Goal: Transaction & Acquisition: Purchase product/service

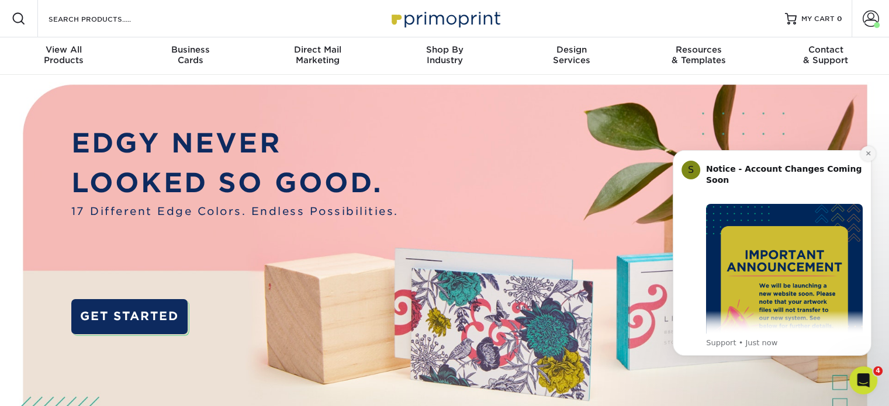
click at [866, 153] on icon "Dismiss notification" at bounding box center [868, 153] width 6 height 6
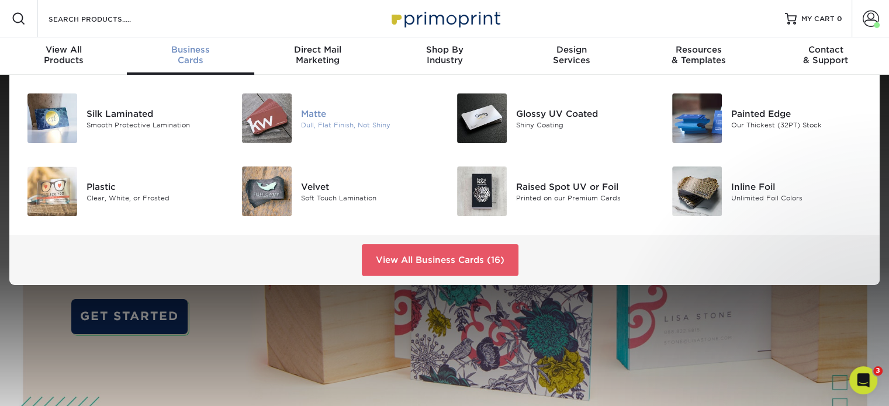
click at [296, 98] on div at bounding box center [266, 118] width 72 height 50
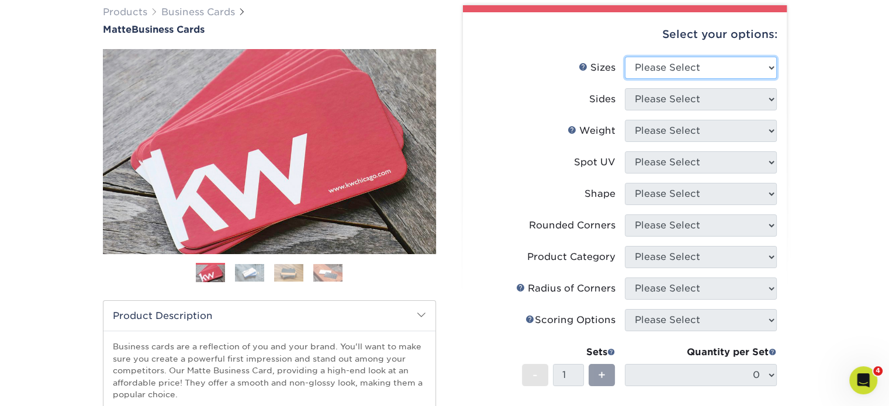
click at [686, 74] on select "Please Select 1.5" x 3.5" - Mini 1.75" x 3.5" - Mini 2" x 2" - Square 2" x 3" -…" at bounding box center [701, 68] width 152 height 22
select select "2.00x3.50"
click at [625, 57] on select "Please Select 1.5" x 3.5" - Mini 1.75" x 3.5" - Mini 2" x 2" - Square 2" x 3" -…" at bounding box center [701, 68] width 152 height 22
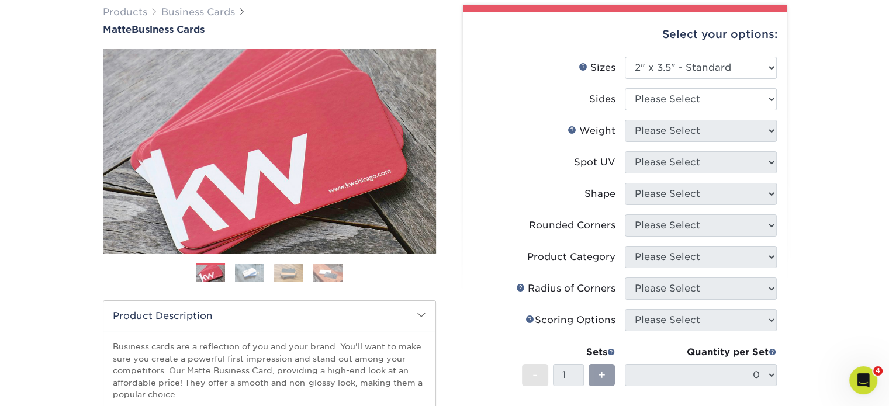
click at [689, 86] on li "Sizes Help Sizes Please Select 1.5" x 3.5" - Mini 1.75" x 3.5" - Mini 2" x 2" -…" at bounding box center [625, 73] width 304 height 32
click at [699, 102] on select "Please Select Print Both Sides Print Front Only" at bounding box center [701, 99] width 152 height 22
select select "13abbda7-1d64-4f25-8bb2-c179b224825d"
click at [625, 88] on select "Please Select Print Both Sides Print Front Only" at bounding box center [701, 99] width 152 height 22
click at [699, 133] on select "Please Select 16PT 14PT" at bounding box center [701, 131] width 152 height 22
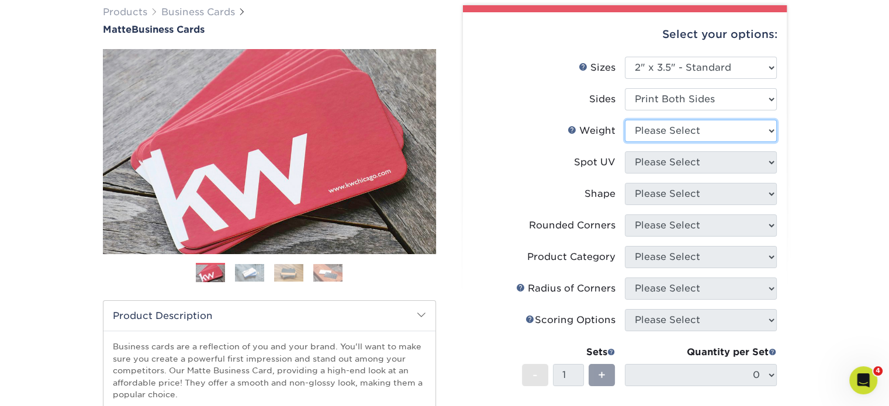
select select "16PT"
click at [625, 120] on select "Please Select 16PT 14PT" at bounding box center [701, 131] width 152 height 22
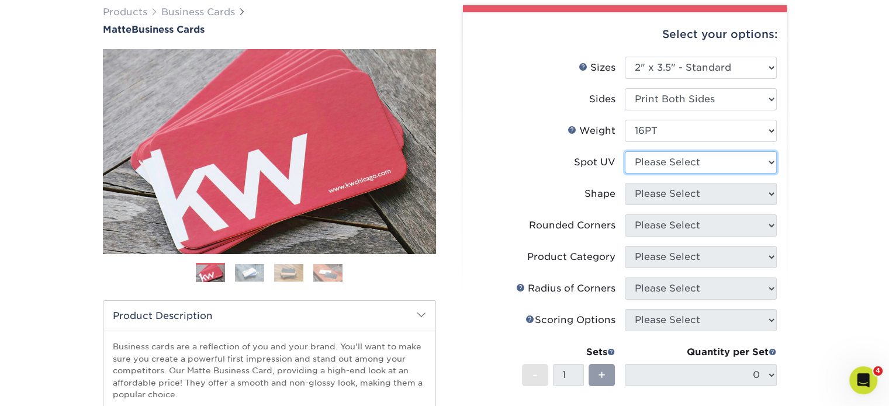
click at [699, 163] on select "Please Select No Spot UV Front and Back (Both Sides) Front Only Back Only" at bounding box center [701, 162] width 152 height 22
select select "3"
click at [625, 151] on select "Please Select No Spot UV Front and Back (Both Sides) Front Only Back Only" at bounding box center [701, 162] width 152 height 22
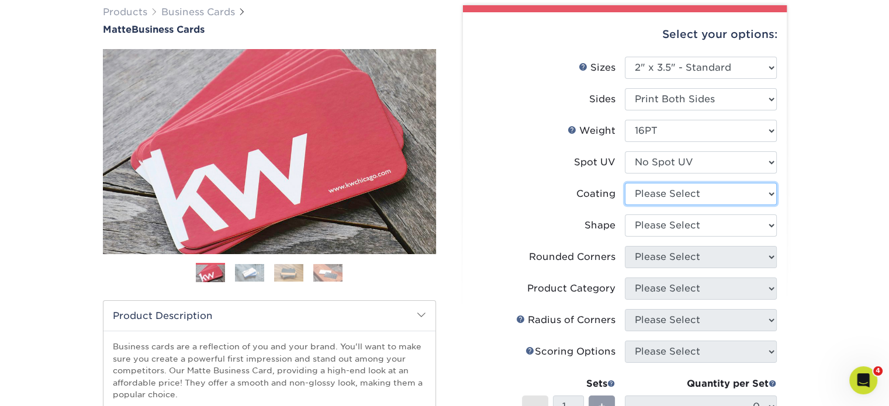
click at [699, 196] on select at bounding box center [701, 194] width 152 height 22
select select "121bb7b5-3b4d-429f-bd8d-bbf80e953313"
click at [625, 183] on select at bounding box center [701, 194] width 152 height 22
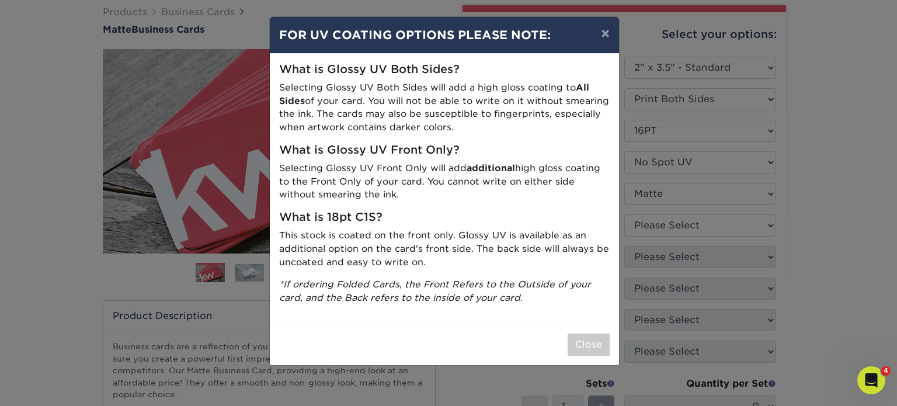
click at [699, 223] on div "× FOR UV COATING OPTIONS PLEASE NOTE: What is Glossy UV Both Sides? Selecting G…" at bounding box center [448, 203] width 897 height 406
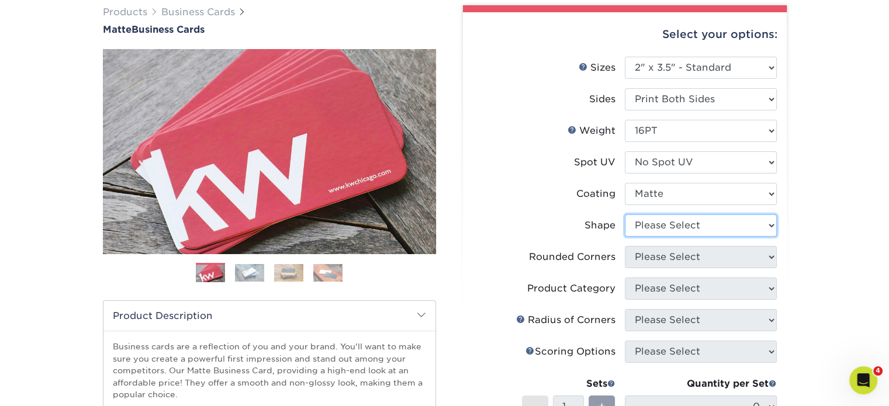
click at [699, 223] on select "Please Select Standard Oval" at bounding box center [701, 225] width 152 height 22
select select "standard"
click at [625, 214] on select "Please Select Standard Oval" at bounding box center [701, 225] width 152 height 22
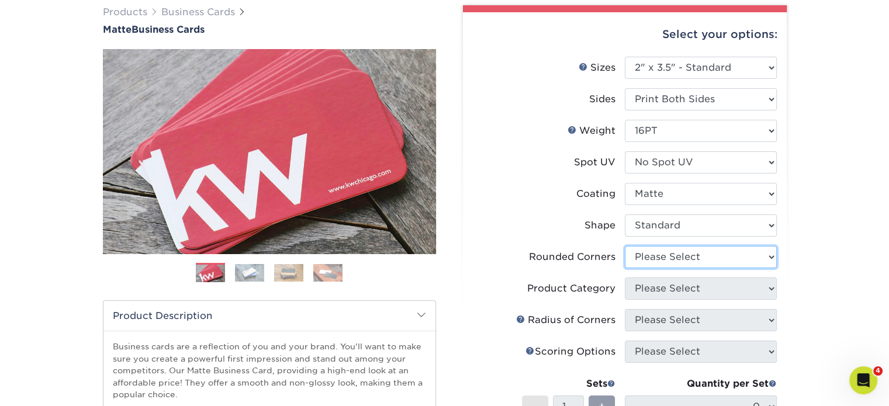
click at [699, 266] on select "Please Select Yes - Round 2 Corners Yes - Round 4 Corners No" at bounding box center [701, 257] width 152 height 22
select select "0"
click at [625, 246] on select "Please Select Yes - Round 2 Corners Yes - Round 4 Corners No" at bounding box center [701, 257] width 152 height 22
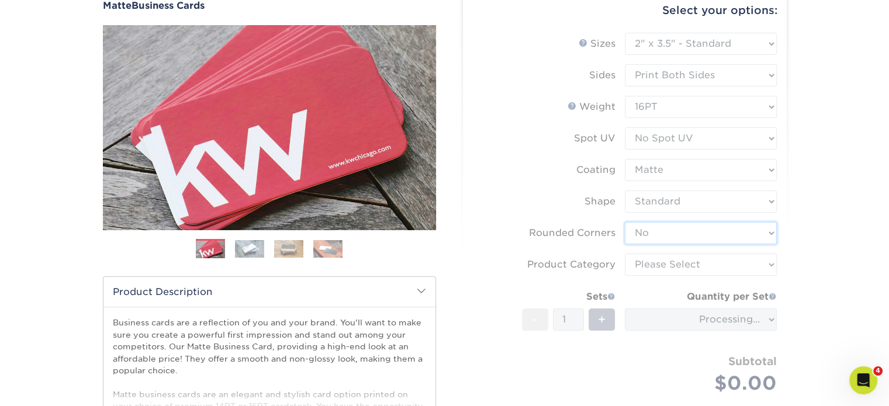
scroll to position [117, 0]
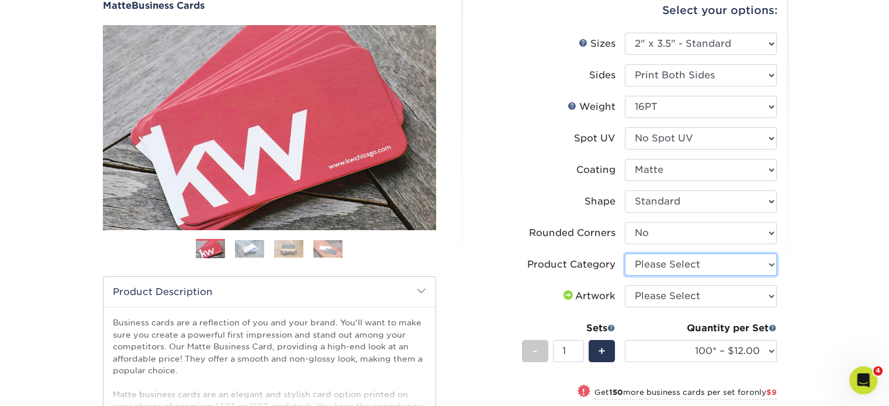
click at [698, 266] on select "Please Select Business Cards" at bounding box center [701, 265] width 152 height 22
select select "3b5148f1-0588-4f88-a218-97bcfdce65c1"
click at [625, 254] on select "Please Select Business Cards" at bounding box center [701, 265] width 152 height 22
click at [702, 293] on select "Please Select I will upload files I need a design - $100" at bounding box center [701, 296] width 152 height 22
select select "upload"
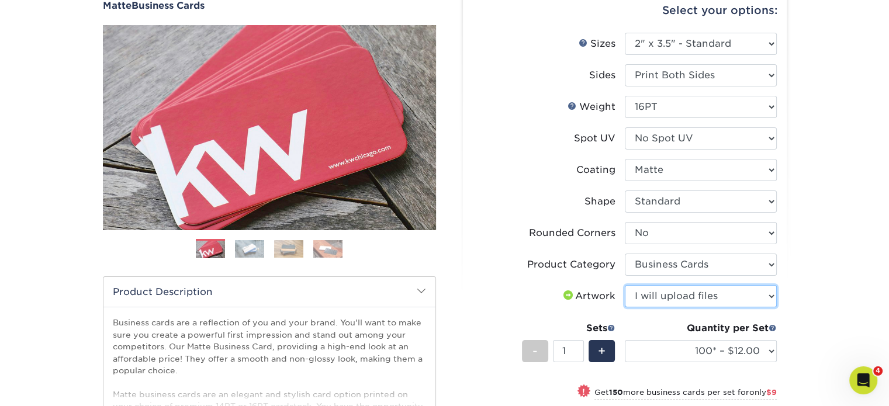
click at [625, 285] on select "Please Select I will upload files I need a design - $100" at bounding box center [701, 296] width 152 height 22
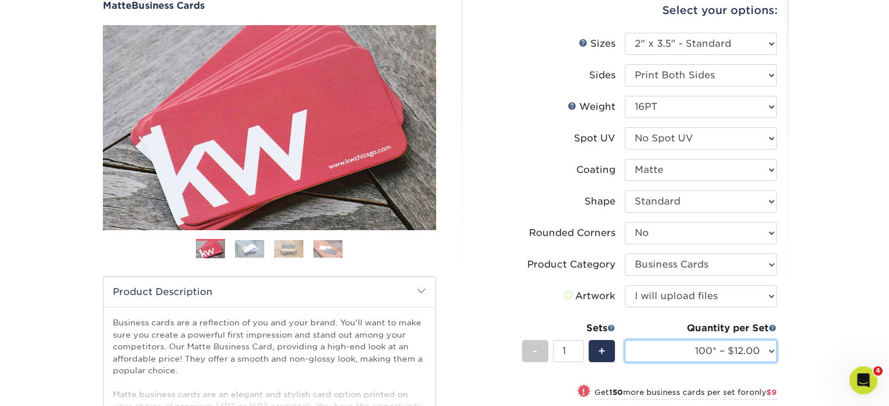
click at [699, 354] on select "100* – $12.00 250* – $21.00 500 – $42.00 1000 – $53.00 2500 – $95.00 5000 – $18…" at bounding box center [701, 351] width 152 height 22
click at [625, 340] on select "100* – $12.00 250* – $21.00 500 – $42.00 1000 – $53.00 2500 – $95.00 5000 – $18…" at bounding box center [701, 351] width 152 height 22
click at [699, 356] on select "100* – $12.00 250* – $21.00 500 – $42.00 1000 – $53.00 2500 – $95.00 5000 – $18…" at bounding box center [701, 351] width 152 height 22
select select "250* – $21.00"
click at [625, 340] on select "100* – $12.00 250* – $21.00 500 – $42.00 1000 – $53.00 2500 – $95.00 5000 – $18…" at bounding box center [701, 351] width 152 height 22
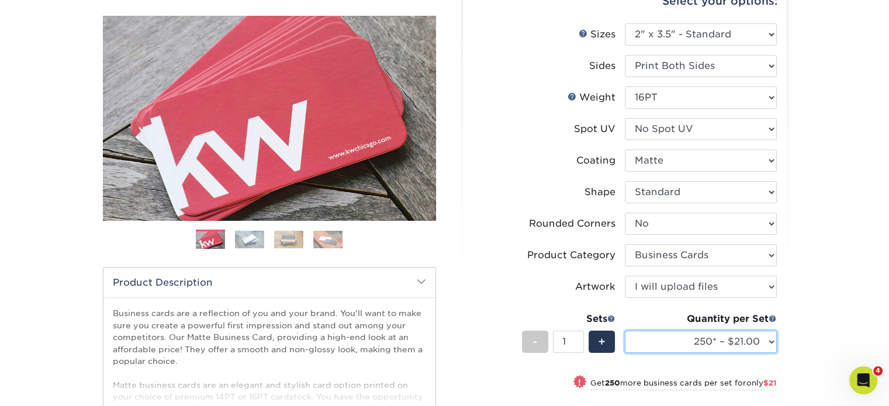
scroll to position [136, 0]
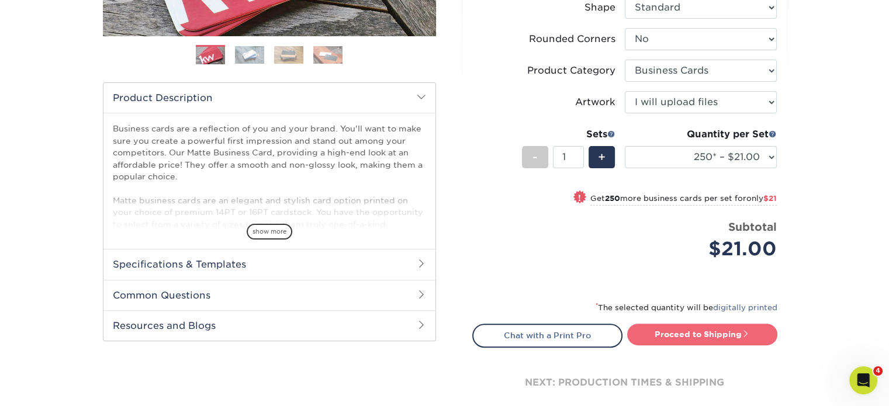
click at [694, 330] on link "Proceed to Shipping" at bounding box center [702, 334] width 150 height 21
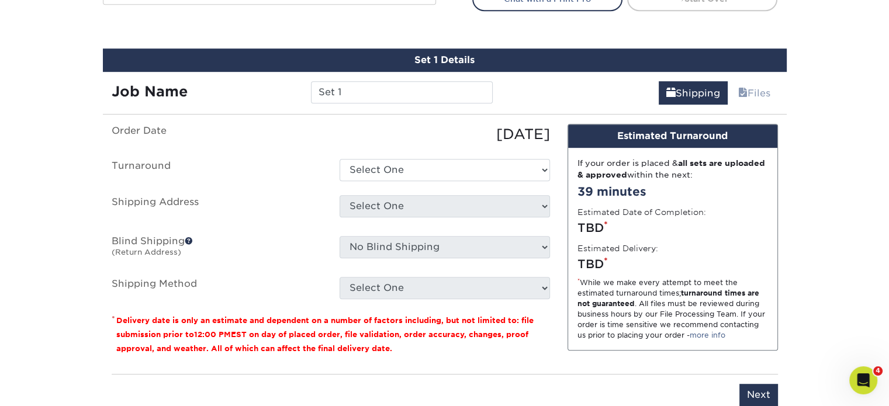
scroll to position [665, 0]
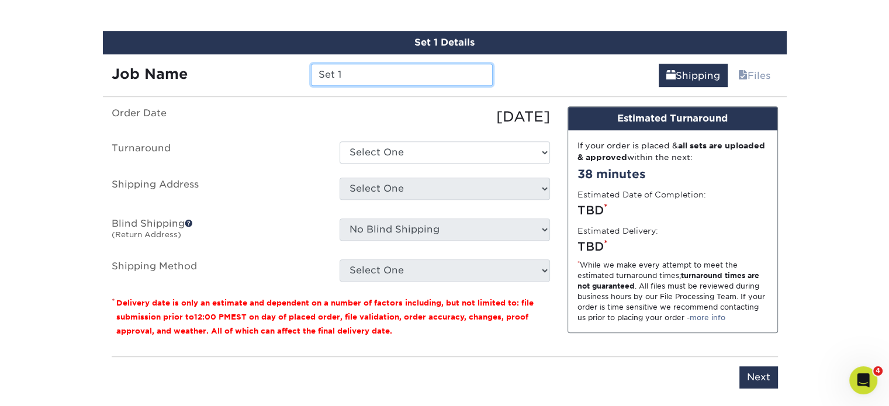
drag, startPoint x: 332, startPoint y: 64, endPoint x: 244, endPoint y: 55, distance: 88.7
click at [244, 55] on div "Job Name Set 1" at bounding box center [302, 70] width 399 height 33
type input "[PERSON_NAME]"
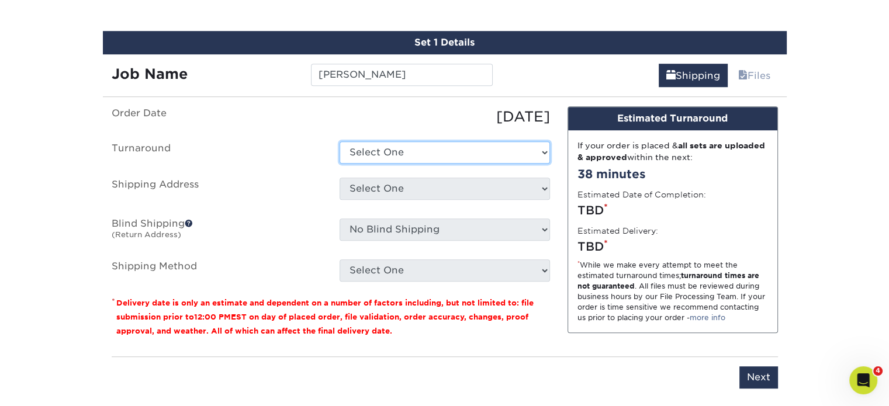
click at [383, 155] on select "Select One 2-4 Business Days 2 Day Next Business Day" at bounding box center [444, 152] width 210 height 22
select select "23721297-b68b-4846-ba83-3171e6bd9d78"
click at [339, 141] on select "Select One 2-4 Business Days 2 Day Next Business Day" at bounding box center [444, 152] width 210 height 22
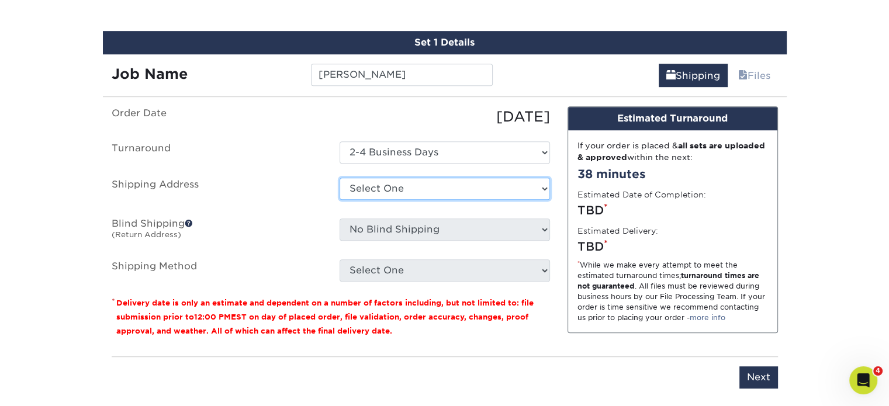
click at [404, 182] on select "Select One Alberto Nixon Alfredo Perez Allen Selwyn Alvita Byrd Amelia Delagarz…" at bounding box center [444, 189] width 210 height 22
select select "238549"
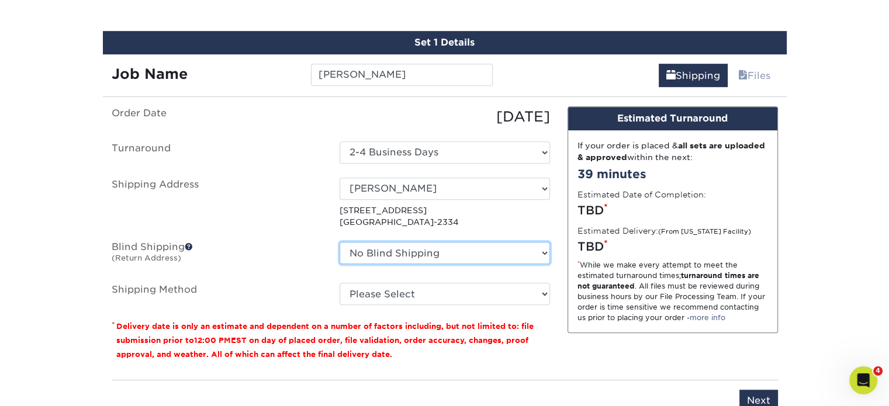
click at [428, 249] on select "No Blind Shipping Alberto Nixon Alfredo Perez Allen Selwyn Alvita Byrd Amelia D…" at bounding box center [444, 253] width 210 height 22
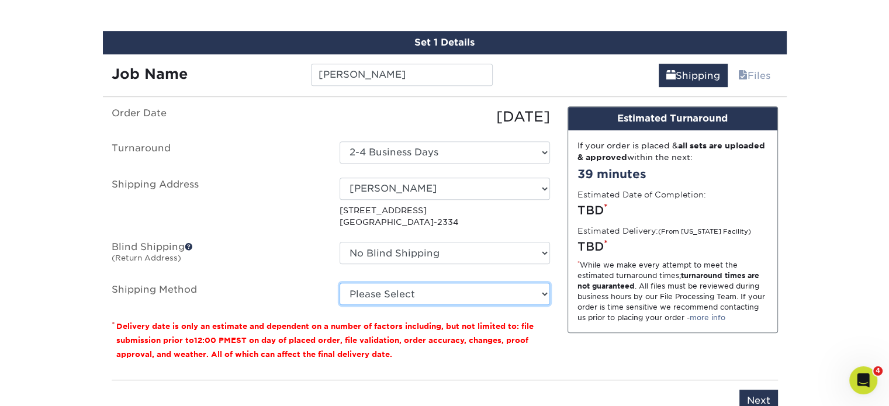
click at [428, 298] on select "Please Select Ground Shipping (+$7.84) 3 Day Shipping Service (+$20.04) 2 Day A…" at bounding box center [444, 294] width 210 height 22
select select "03"
click at [339, 283] on select "Please Select Ground Shipping (+$7.84) 3 Day Shipping Service (+$20.04) 2 Day A…" at bounding box center [444, 294] width 210 height 22
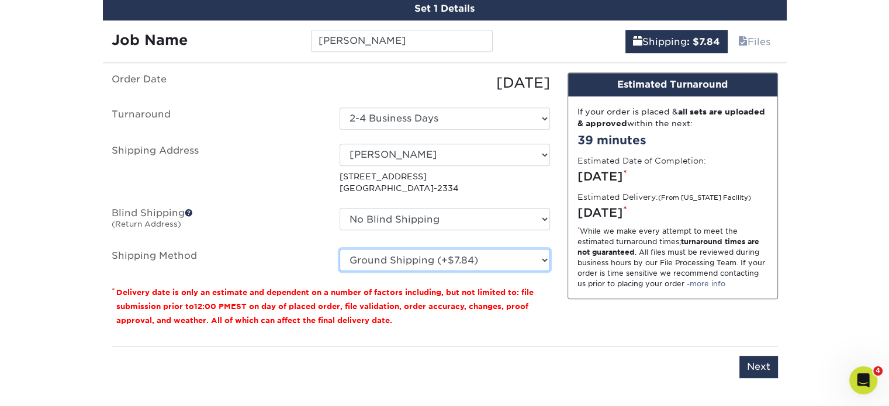
scroll to position [703, 0]
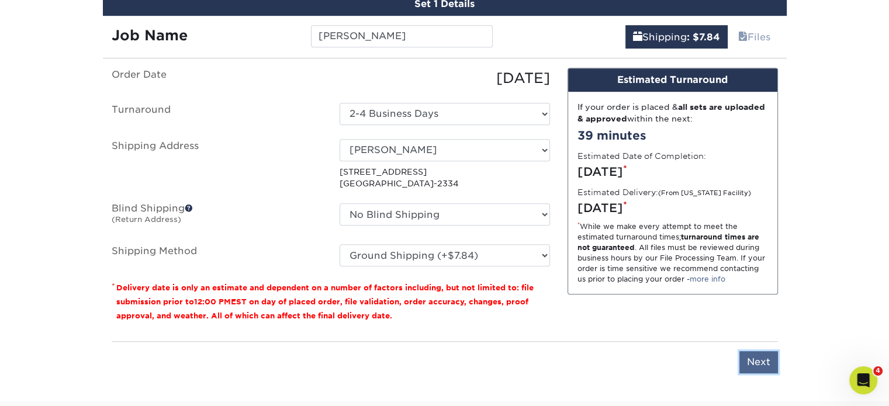
click at [762, 357] on input "Next" at bounding box center [758, 362] width 39 height 22
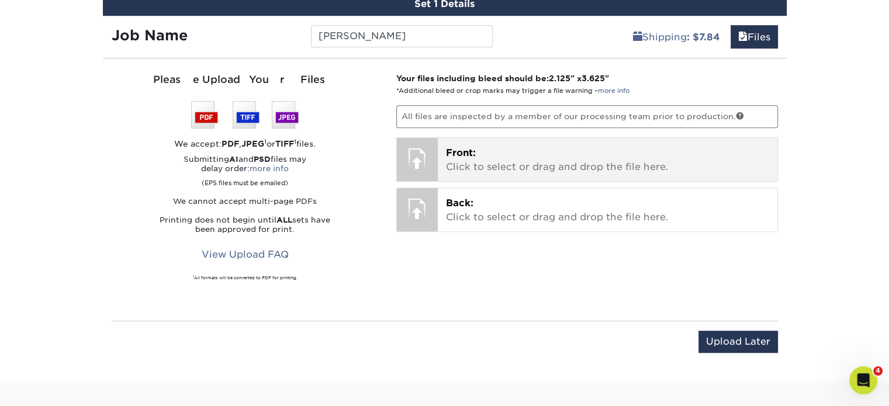
click at [504, 171] on div "Front: Click to select or drag and drop the file here. Choose file" at bounding box center [607, 159] width 339 height 43
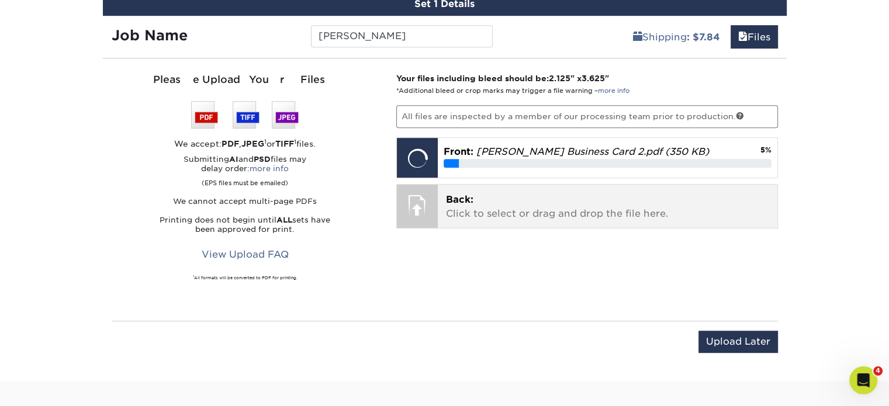
click at [533, 207] on p "Back: Click to select or drag and drop the file here." at bounding box center [607, 207] width 323 height 28
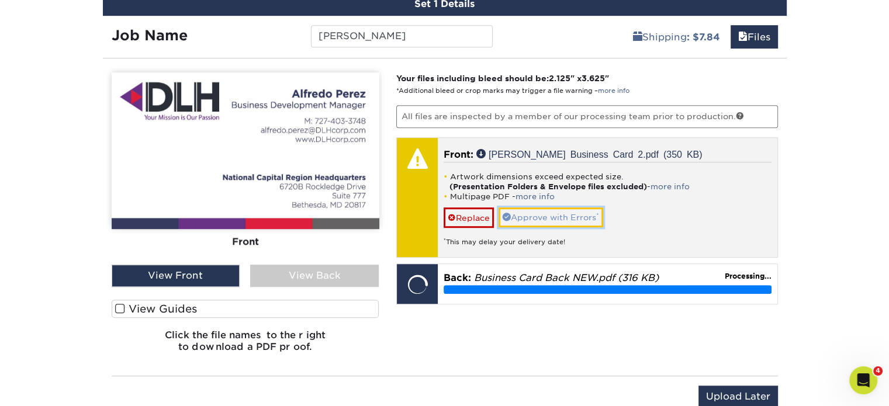
click at [544, 214] on link "Approve with Errors *" at bounding box center [550, 217] width 105 height 20
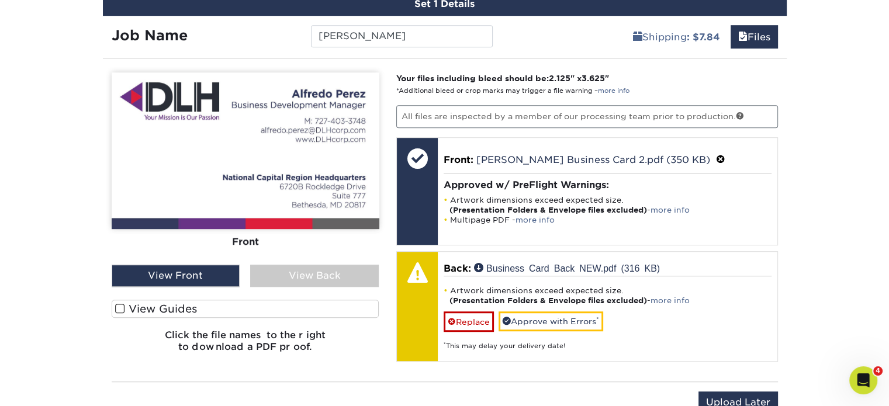
click at [305, 270] on div "View Back" at bounding box center [314, 276] width 129 height 22
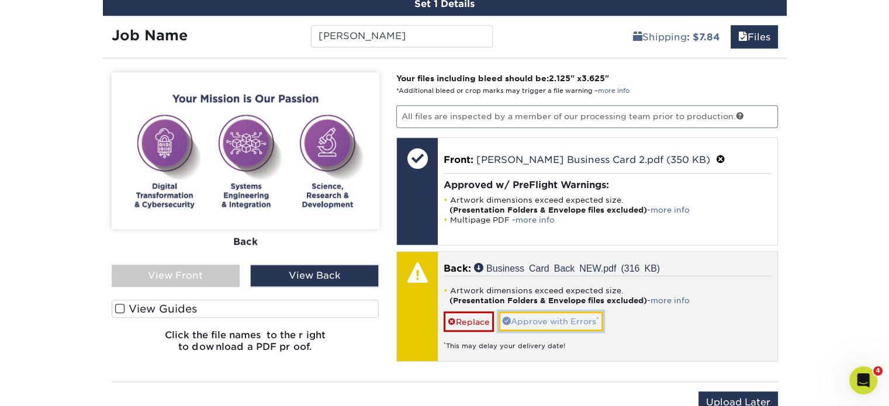
click at [556, 316] on link "Approve with Errors *" at bounding box center [550, 321] width 105 height 20
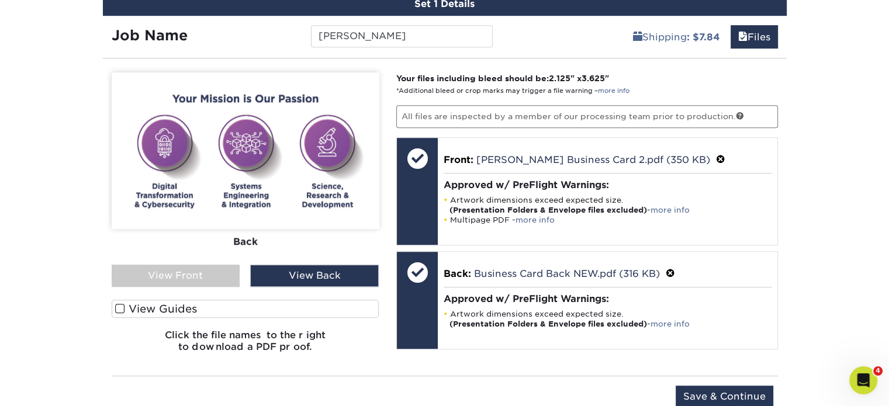
click at [211, 275] on div "View Front" at bounding box center [176, 276] width 129 height 22
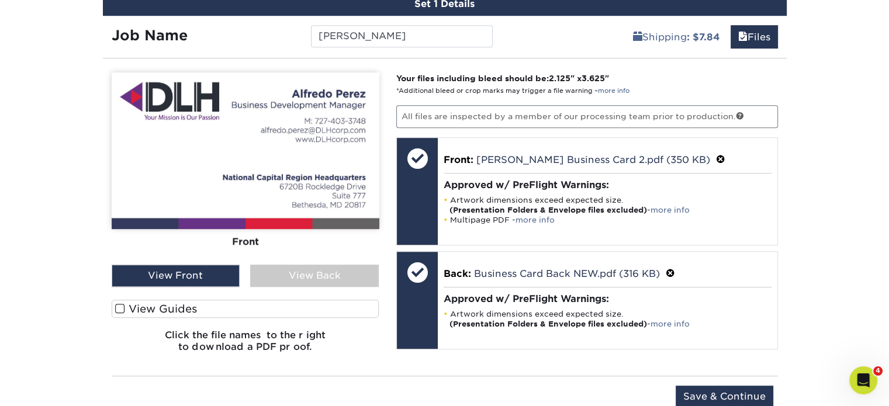
click at [283, 272] on div "View Back" at bounding box center [314, 276] width 129 height 22
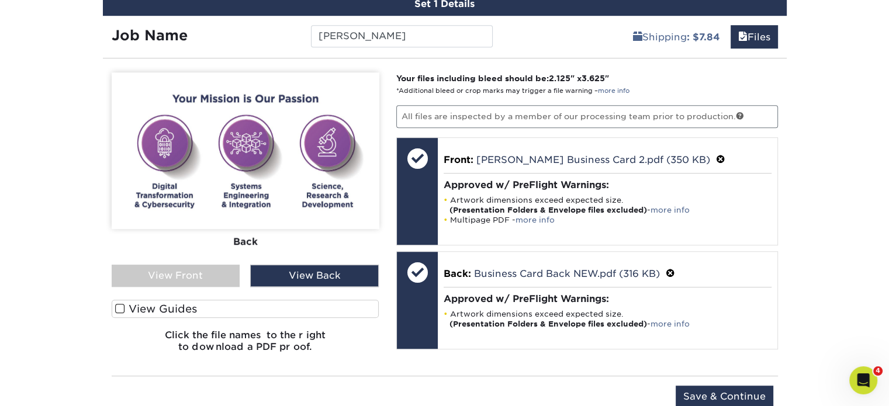
click at [184, 278] on div "View Front" at bounding box center [176, 276] width 129 height 22
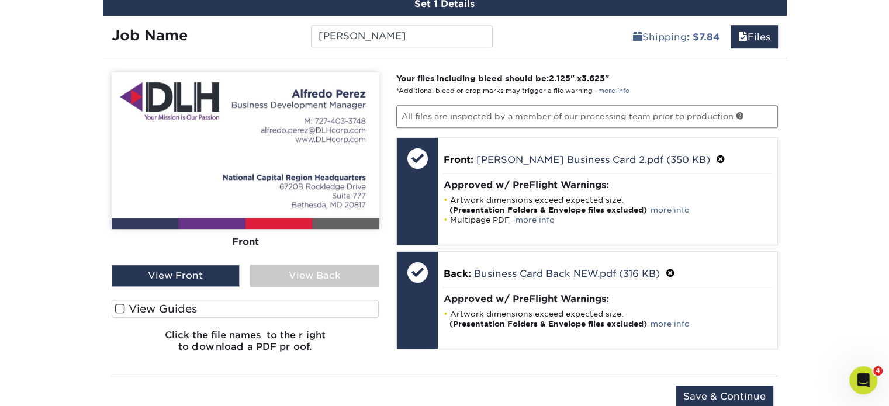
click at [282, 280] on div "View Back" at bounding box center [314, 276] width 129 height 22
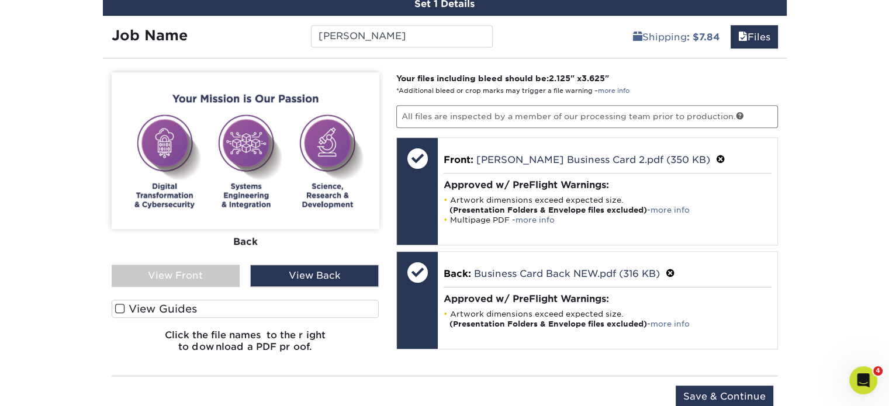
click at [185, 273] on div "View Front" at bounding box center [176, 276] width 129 height 22
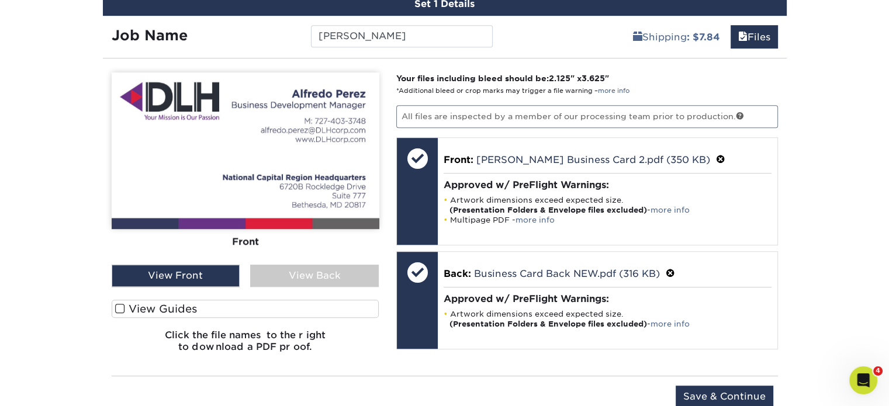
click at [301, 273] on div "View Back" at bounding box center [314, 276] width 129 height 22
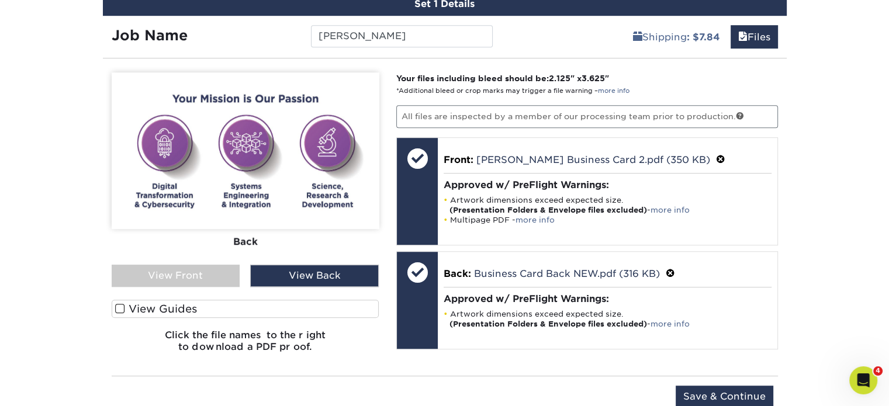
click at [217, 277] on div "View Front" at bounding box center [176, 276] width 129 height 22
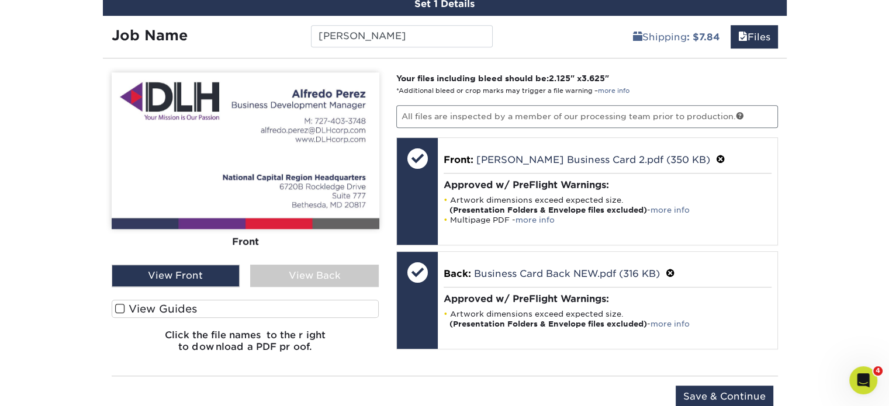
click at [309, 268] on div "View Back" at bounding box center [314, 276] width 129 height 22
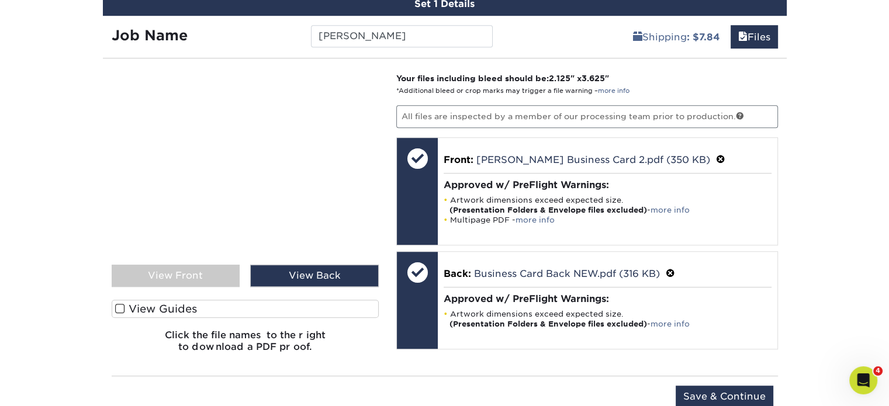
click at [210, 280] on div "View Front" at bounding box center [176, 276] width 129 height 22
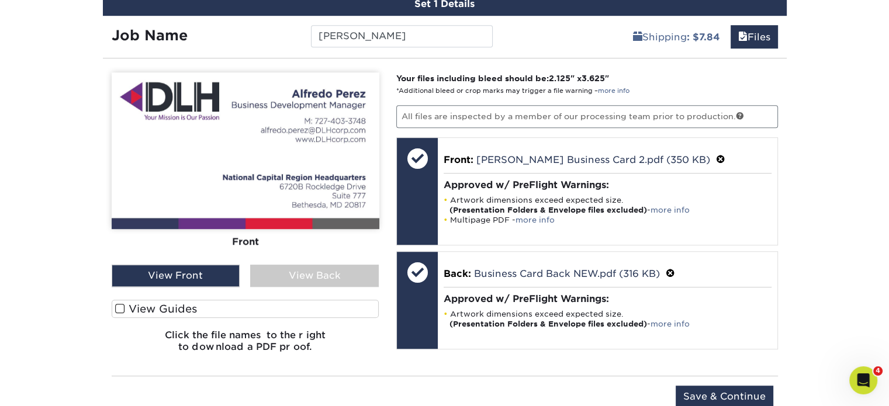
click at [318, 265] on div "View Back" at bounding box center [314, 276] width 129 height 22
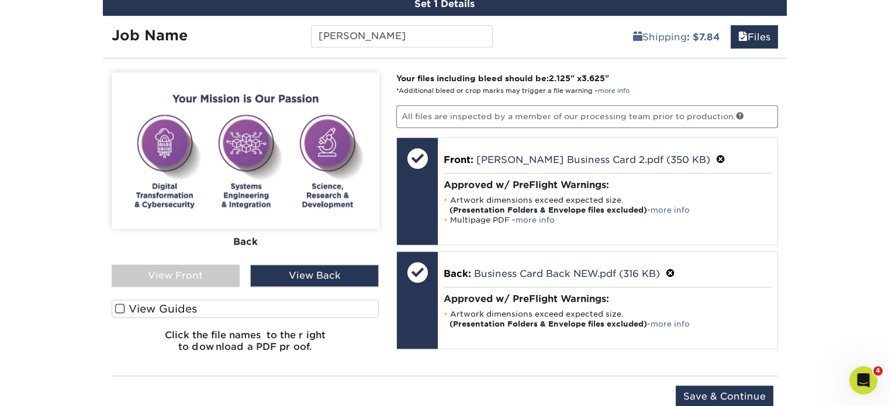
click at [212, 269] on div "View Front" at bounding box center [176, 276] width 129 height 22
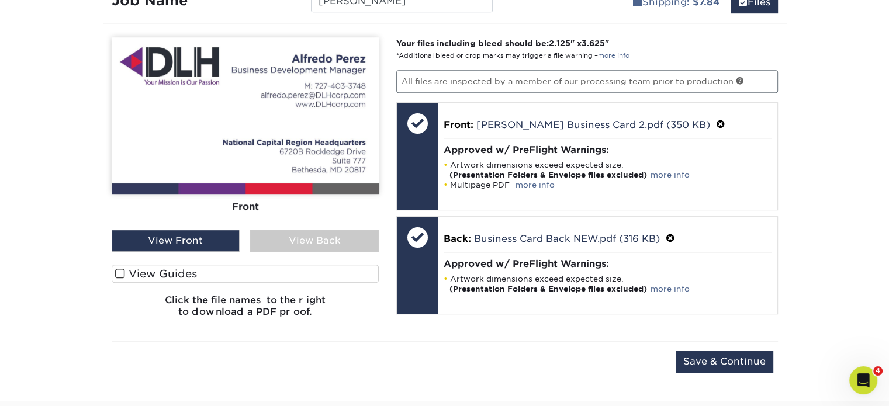
scroll to position [739, 0]
click at [720, 361] on input "Save & Continue" at bounding box center [724, 362] width 98 height 22
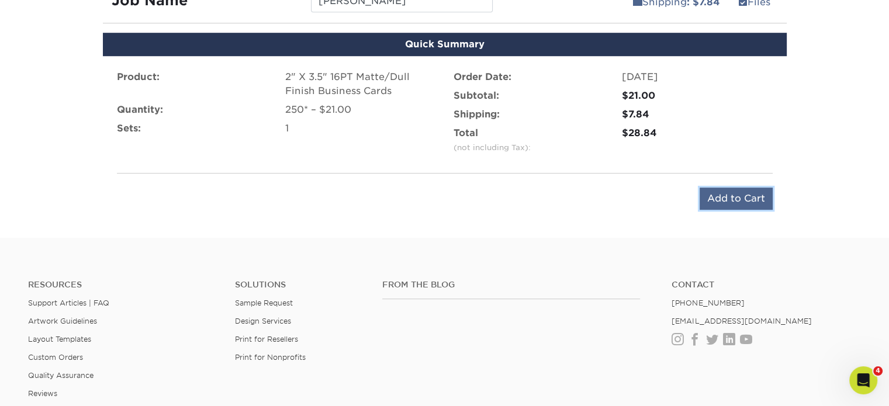
click at [747, 197] on input "Add to Cart" at bounding box center [735, 199] width 73 height 22
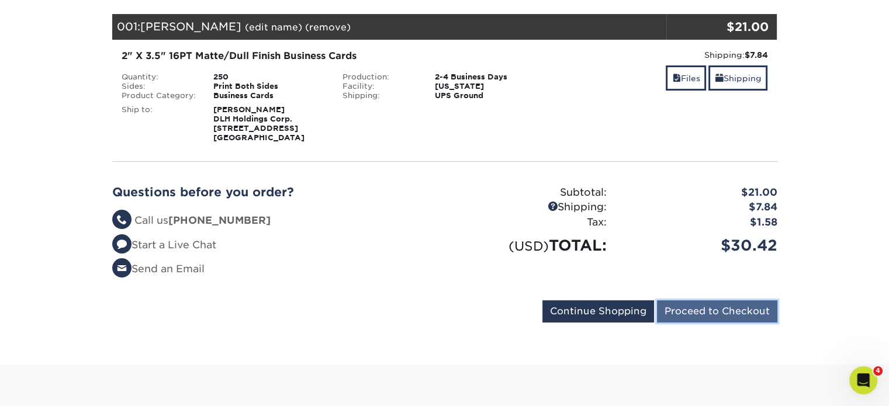
click at [702, 317] on input "Proceed to Checkout" at bounding box center [717, 311] width 120 height 22
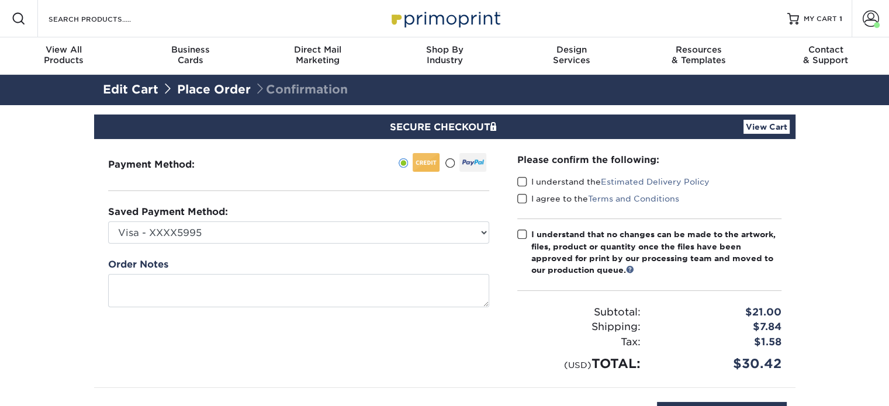
click at [524, 186] on span at bounding box center [522, 181] width 10 height 11
click at [0, 0] on input "I understand the Estimated Delivery Policy" at bounding box center [0, 0] width 0 height 0
click at [526, 200] on span at bounding box center [522, 198] width 10 height 11
click at [0, 0] on input "I agree to the Terms and Conditions" at bounding box center [0, 0] width 0 height 0
click at [524, 229] on span at bounding box center [522, 234] width 10 height 11
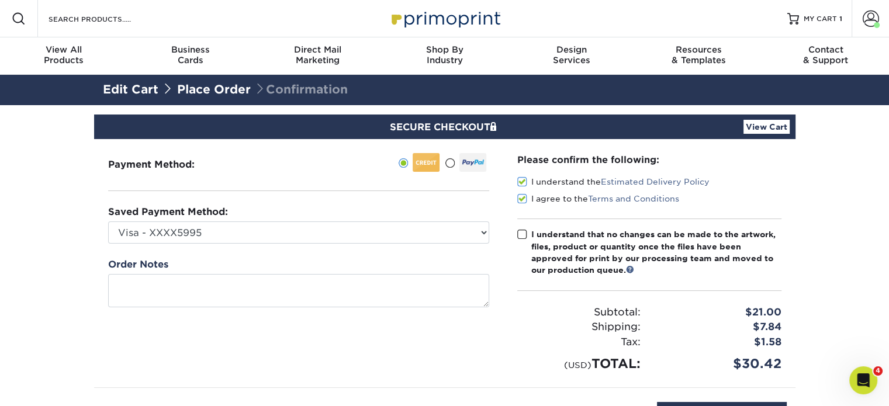
click at [0, 0] on input "I understand that no changes can be made to the artwork, files, product or quan…" at bounding box center [0, 0] width 0 height 0
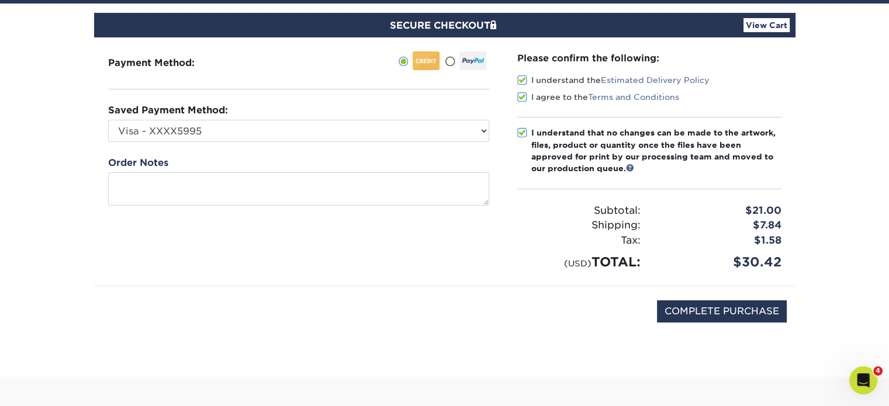
scroll to position [110, 0]
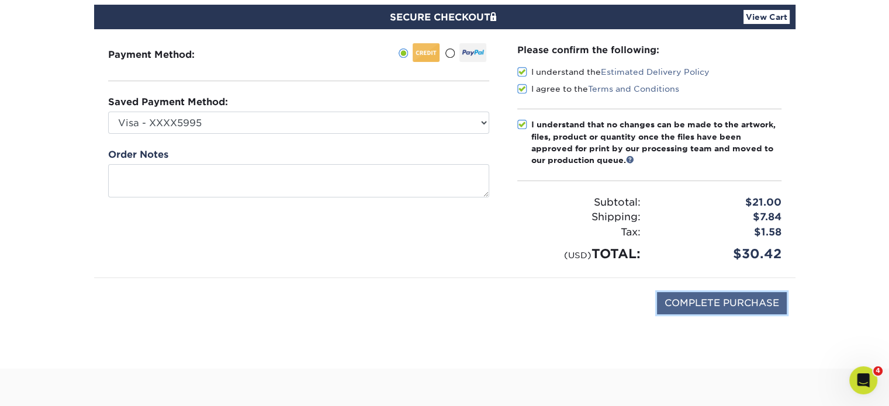
click at [698, 297] on input "COMPLETE PURCHASE" at bounding box center [722, 303] width 130 height 22
type input "PROCESSING, PLEASE WAIT..."
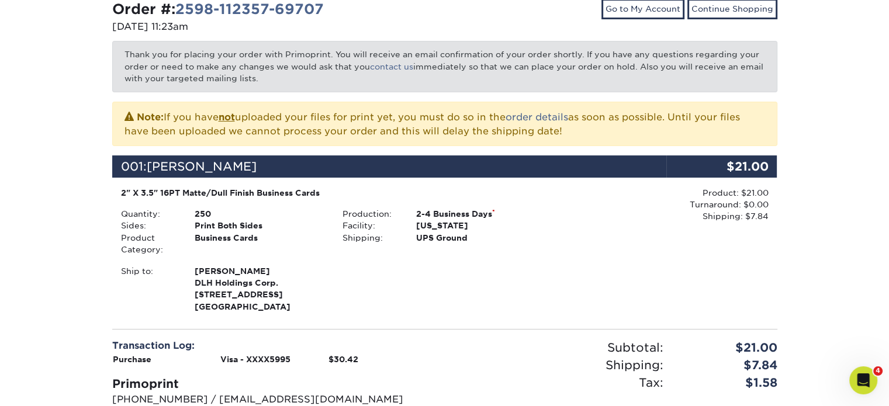
scroll to position [171, 0]
